Goal: Task Accomplishment & Management: Use online tool/utility

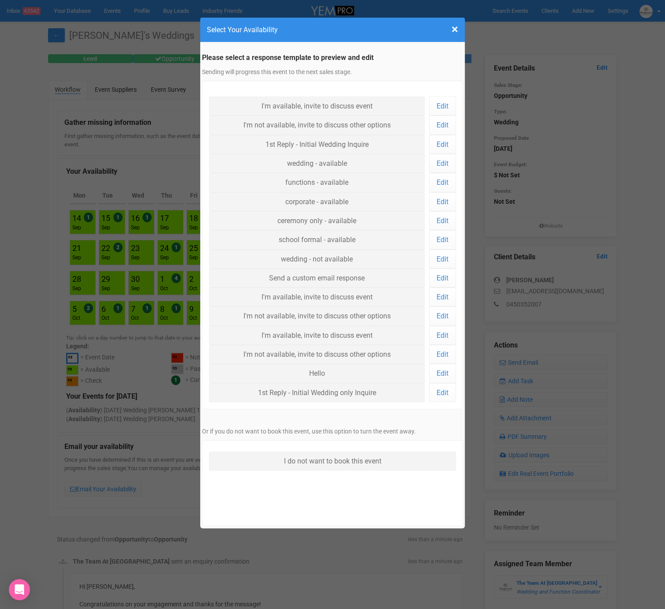
click at [459, 28] on div "× Close Select Your Availability" at bounding box center [332, 30] width 265 height 25
click at [455, 30] on span "×" at bounding box center [455, 29] width 7 height 15
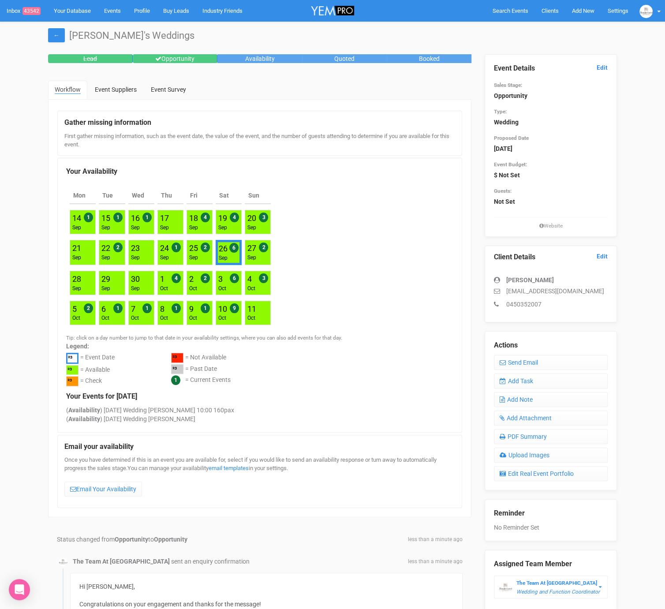
click at [574, 387] on div "Actions Send Email Add Task Add Note Add Attachment PDF Summary Upload Images E…" at bounding box center [551, 410] width 132 height 159
click at [572, 383] on link "Add Task" at bounding box center [551, 381] width 114 height 15
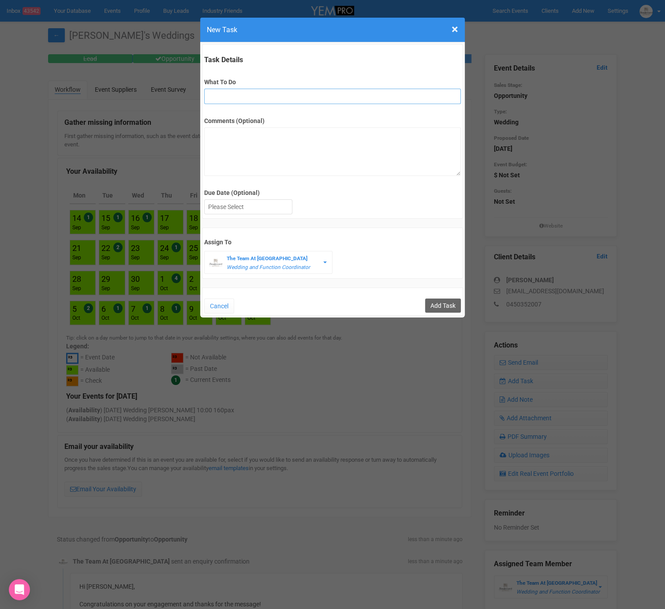
click at [279, 102] on input "What To Do" at bounding box center [332, 96] width 256 height 15
type input "FU"
click at [253, 213] on div at bounding box center [248, 207] width 87 height 15
drag, startPoint x: 464, startPoint y: 301, endPoint x: 444, endPoint y: 302, distance: 20.3
click at [463, 301] on div "Task Details What To Do FU Comments (Optional) Due Date (Optional) [DATE] [DATE…" at bounding box center [332, 179] width 265 height 275
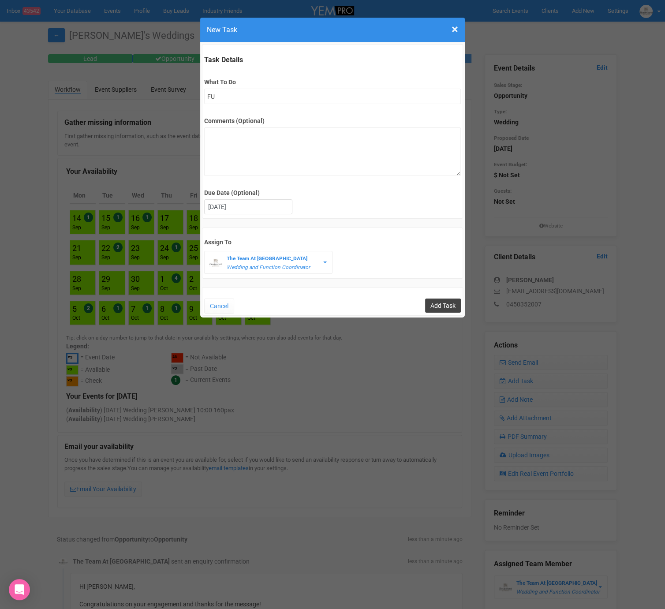
click at [443, 302] on input "Add Task" at bounding box center [443, 306] width 36 height 14
type input "Save"
